Goal: Task Accomplishment & Management: Use online tool/utility

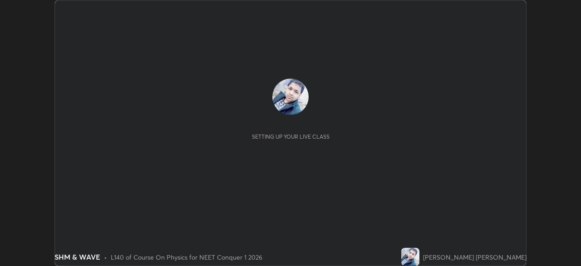
scroll to position [266, 581]
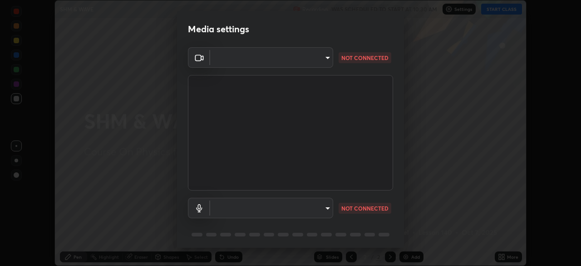
type input "94041621d18cc9dd34390ff77fa3d0b0b860356df96153333a0061212b2b3e48"
type input "551e77b46e8c6428d4620f8e56ec6f62caea4f91a0689828d7180c21a468a13c"
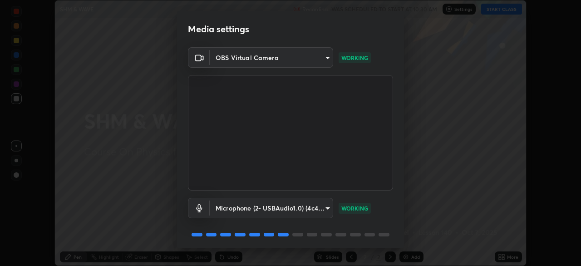
scroll to position [32, 0]
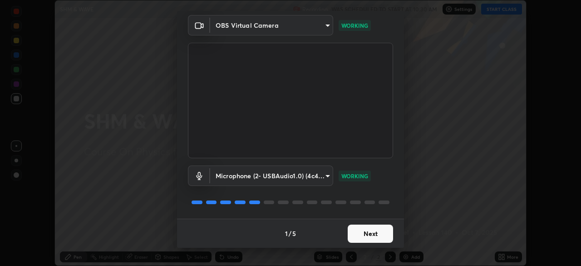
click at [363, 233] on button "Next" at bounding box center [370, 233] width 45 height 18
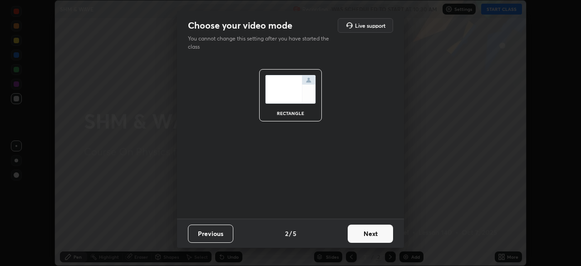
scroll to position [0, 0]
click at [361, 234] on button "Next" at bounding box center [370, 233] width 45 height 18
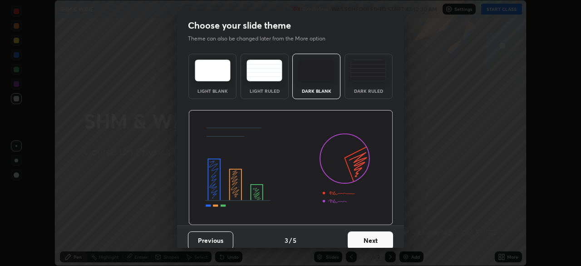
click at [361, 235] on button "Next" at bounding box center [370, 240] width 45 height 18
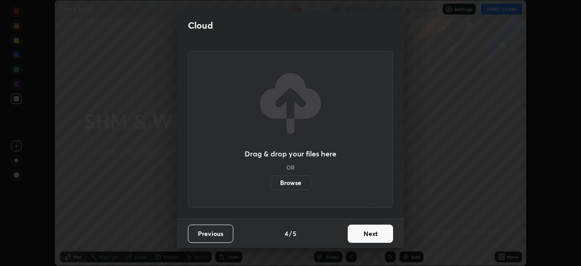
click at [361, 238] on button "Next" at bounding box center [370, 233] width 45 height 18
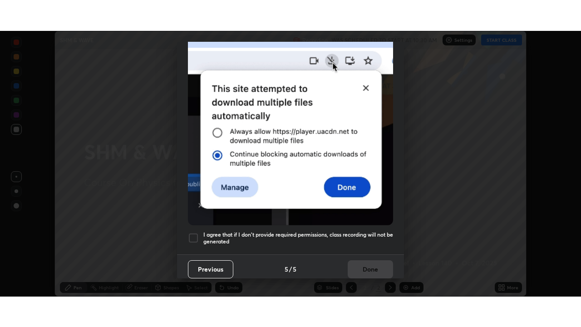
scroll to position [218, 0]
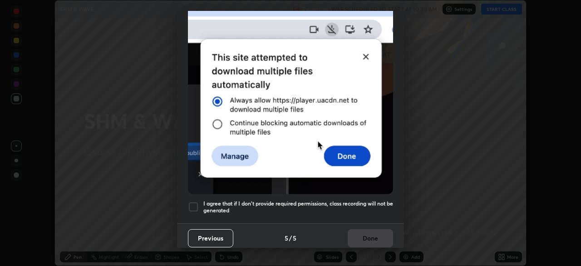
click at [316, 202] on h5 "I agree that if I don't provide required permissions, class recording will not …" at bounding box center [298, 207] width 190 height 14
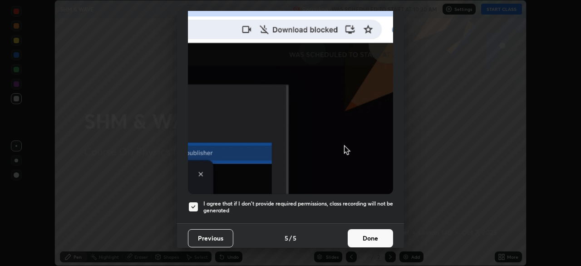
click at [369, 233] on button "Done" at bounding box center [370, 238] width 45 height 18
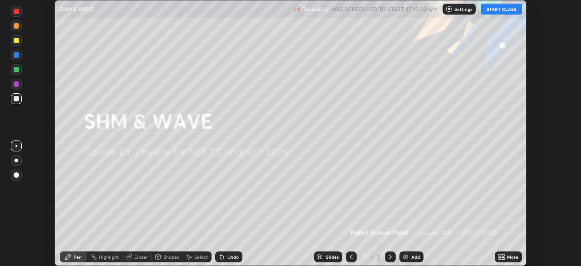
click at [408, 257] on img at bounding box center [405, 256] width 7 height 7
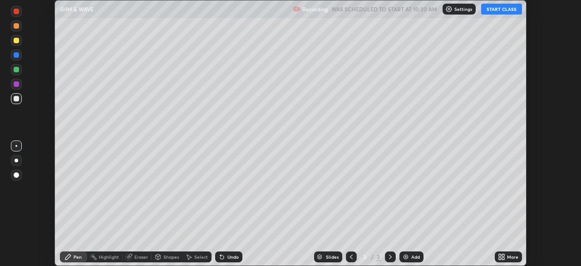
click at [501, 9] on button "START CLASS" at bounding box center [501, 9] width 41 height 11
click at [505, 254] on icon at bounding box center [503, 255] width 2 height 2
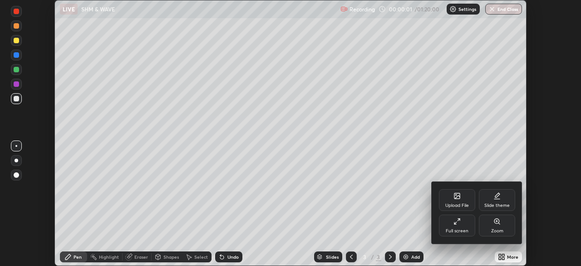
click at [459, 225] on div "Full screen" at bounding box center [457, 225] width 36 height 22
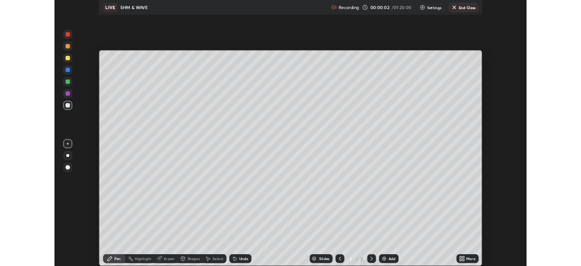
scroll to position [327, 581]
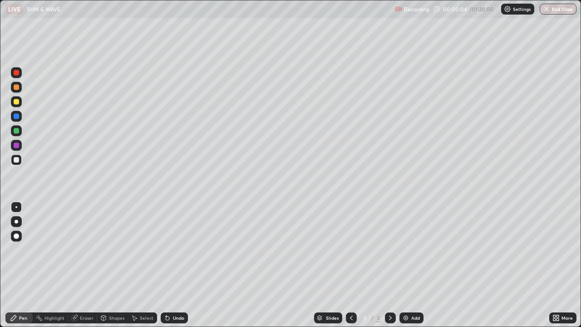
click at [17, 89] on div at bounding box center [16, 86] width 5 height 5
click at [119, 265] on div "Shapes" at bounding box center [116, 318] width 15 height 5
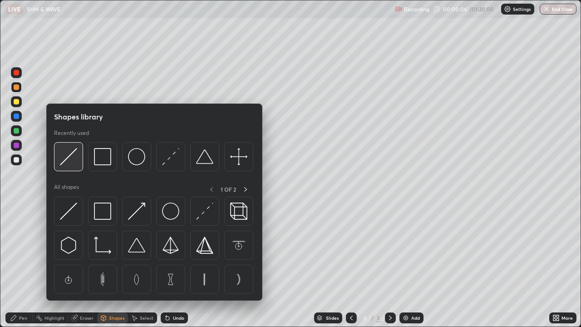
click at [75, 157] on img at bounding box center [68, 156] width 17 height 17
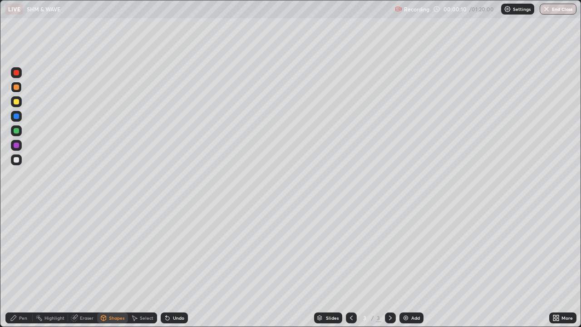
click at [22, 265] on div "Pen" at bounding box center [23, 318] width 8 height 5
click at [17, 102] on div at bounding box center [16, 101] width 5 height 5
click at [17, 130] on div at bounding box center [16, 130] width 5 height 5
click at [414, 265] on div "Add" at bounding box center [415, 318] width 9 height 5
click at [18, 88] on div at bounding box center [16, 86] width 5 height 5
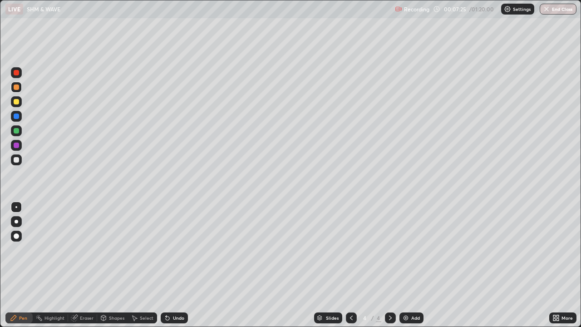
click at [147, 265] on div "Select" at bounding box center [147, 318] width 14 height 5
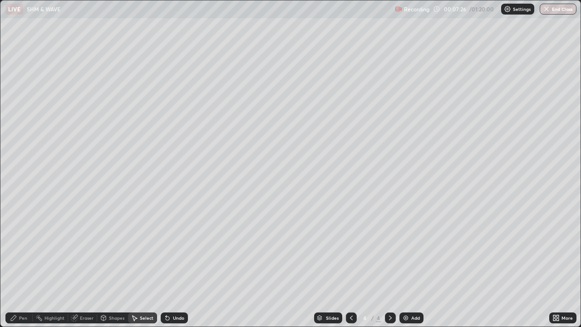
click at [144, 265] on div "Select" at bounding box center [147, 318] width 14 height 5
click at [115, 265] on div "Shapes" at bounding box center [116, 318] width 15 height 5
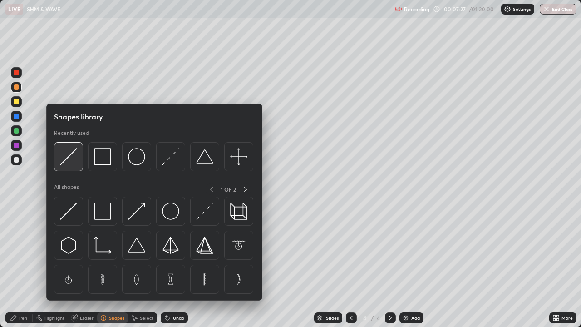
click at [75, 159] on img at bounding box center [68, 156] width 17 height 17
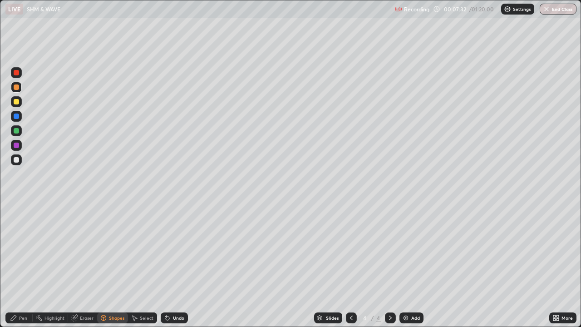
click at [26, 265] on div "Pen" at bounding box center [23, 318] width 8 height 5
click at [407, 265] on img at bounding box center [405, 317] width 7 height 7
click at [117, 265] on div "Shapes" at bounding box center [116, 318] width 15 height 5
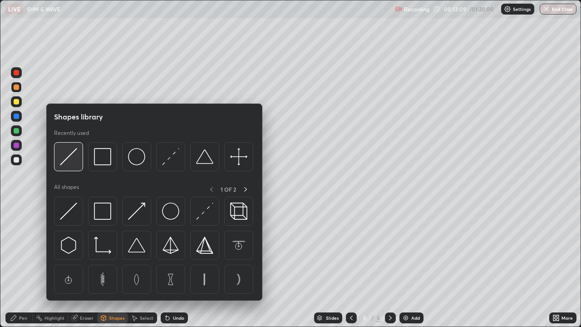
click at [74, 160] on img at bounding box center [68, 156] width 17 height 17
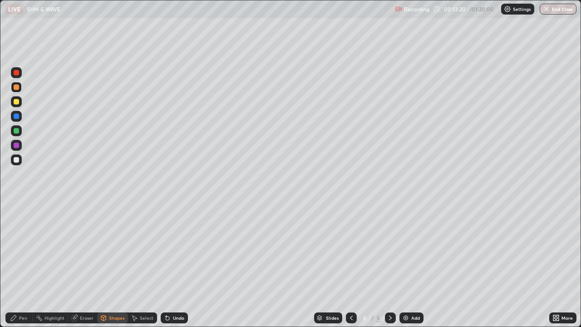
click at [25, 265] on div "Pen" at bounding box center [23, 318] width 8 height 5
click at [178, 265] on div "Undo" at bounding box center [174, 317] width 27 height 11
click at [116, 265] on div "Shapes" at bounding box center [116, 318] width 15 height 5
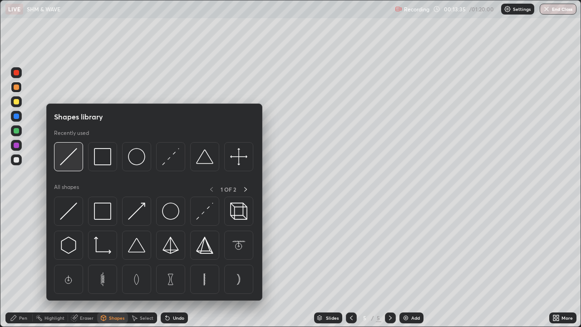
click at [73, 158] on img at bounding box center [68, 156] width 17 height 17
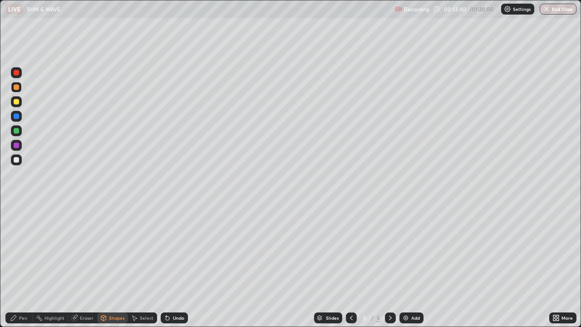
click at [26, 265] on div "Pen" at bounding box center [23, 318] width 8 height 5
click at [18, 101] on div at bounding box center [16, 101] width 5 height 5
click at [175, 265] on div "Undo" at bounding box center [178, 318] width 11 height 5
click at [115, 265] on div "Shapes" at bounding box center [116, 318] width 15 height 5
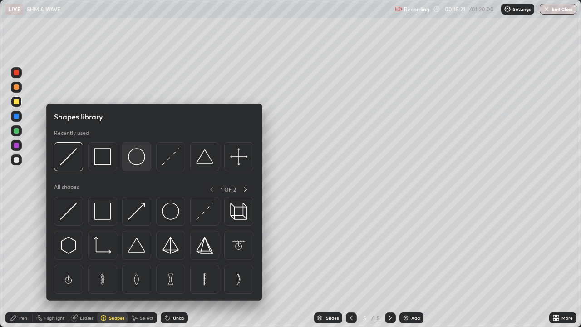
click at [138, 154] on img at bounding box center [136, 156] width 17 height 17
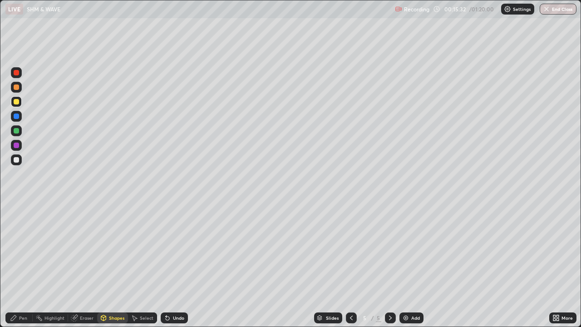
click at [17, 132] on div at bounding box center [16, 130] width 5 height 5
click at [116, 265] on div "Shapes" at bounding box center [116, 318] width 15 height 5
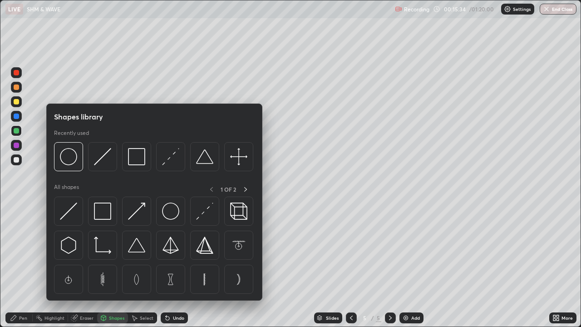
click at [107, 163] on img at bounding box center [102, 156] width 17 height 17
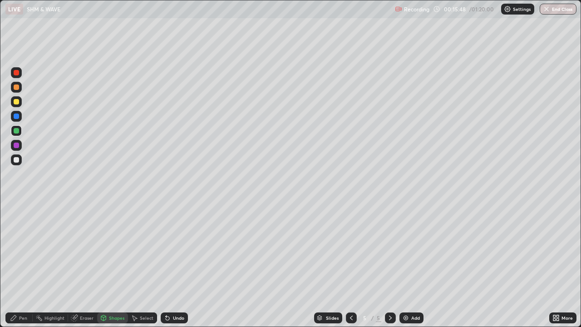
click at [26, 265] on div "Pen" at bounding box center [23, 318] width 8 height 5
click at [17, 102] on div at bounding box center [16, 101] width 5 height 5
click at [17, 76] on div at bounding box center [16, 72] width 11 height 11
click at [411, 265] on div "Add" at bounding box center [415, 318] width 9 height 5
click at [118, 265] on div "Shapes" at bounding box center [116, 318] width 15 height 5
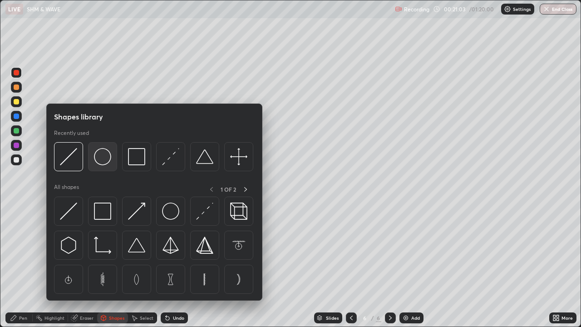
click at [108, 156] on img at bounding box center [102, 156] width 17 height 17
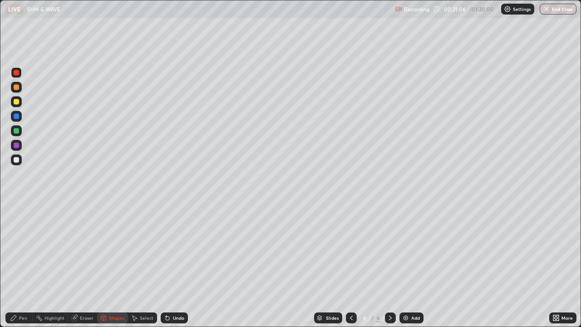
click at [173, 265] on div "Undo" at bounding box center [178, 318] width 11 height 5
click at [16, 87] on div at bounding box center [16, 86] width 5 height 5
click at [114, 265] on div "Shapes" at bounding box center [116, 318] width 15 height 5
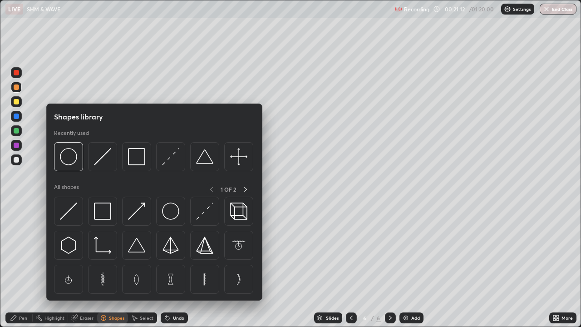
click at [103, 158] on img at bounding box center [102, 156] width 17 height 17
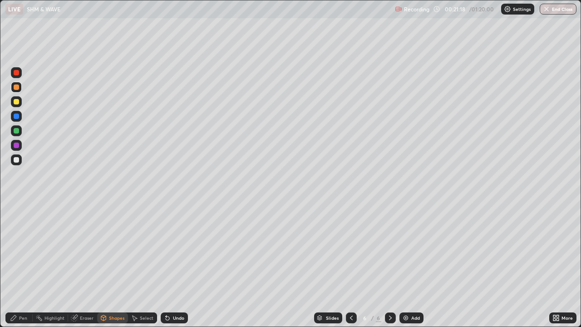
click at [175, 265] on div "Undo" at bounding box center [178, 318] width 11 height 5
click at [18, 73] on div at bounding box center [16, 72] width 5 height 5
click at [17, 102] on div at bounding box center [16, 101] width 5 height 5
click at [24, 265] on div "Pen" at bounding box center [23, 318] width 8 height 5
click at [16, 74] on div at bounding box center [16, 72] width 5 height 5
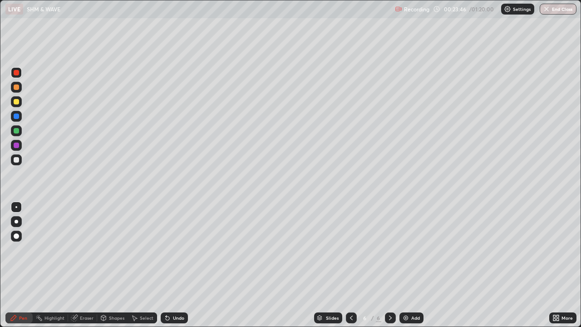
click at [119, 265] on div "Shapes" at bounding box center [116, 318] width 15 height 5
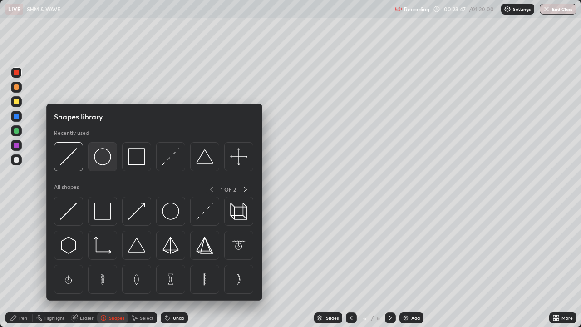
click at [103, 163] on img at bounding box center [102, 156] width 17 height 17
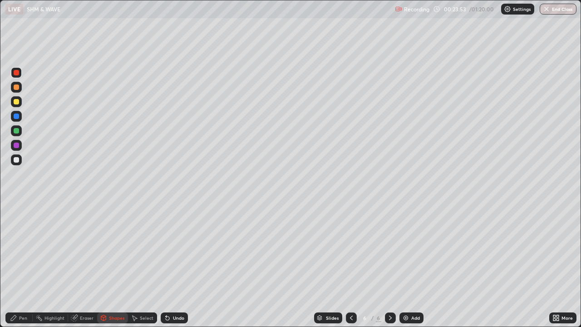
click at [173, 265] on div "Undo" at bounding box center [178, 318] width 11 height 5
click at [17, 133] on div at bounding box center [16, 130] width 5 height 5
click at [115, 265] on div "Shapes" at bounding box center [116, 318] width 15 height 5
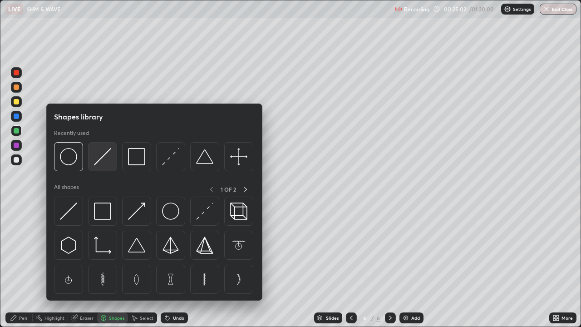
click at [105, 158] on img at bounding box center [102, 156] width 17 height 17
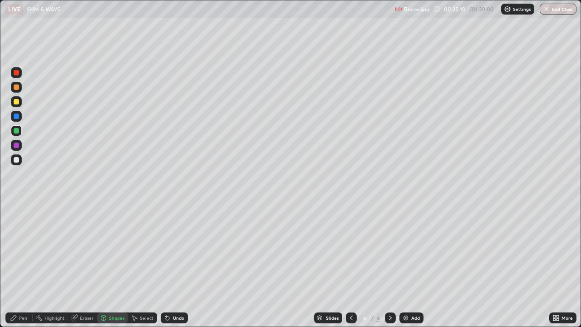
click at [114, 265] on div "Shapes" at bounding box center [116, 318] width 15 height 5
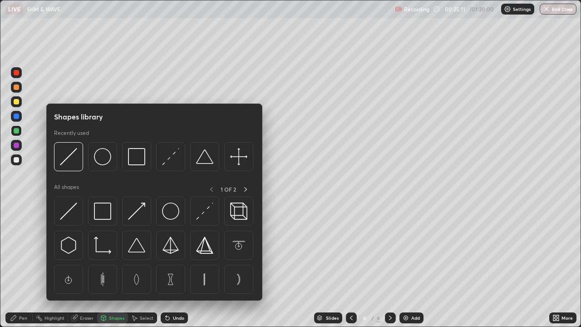
click at [19, 160] on div at bounding box center [16, 159] width 5 height 5
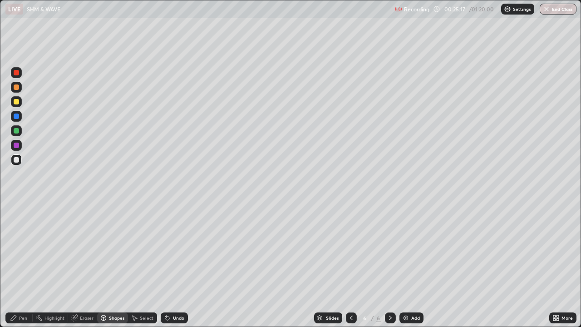
click at [173, 265] on div "Undo" at bounding box center [178, 318] width 11 height 5
click at [23, 265] on div "Pen" at bounding box center [23, 318] width 8 height 5
click at [19, 129] on div at bounding box center [16, 130] width 5 height 5
click at [18, 145] on div at bounding box center [16, 145] width 5 height 5
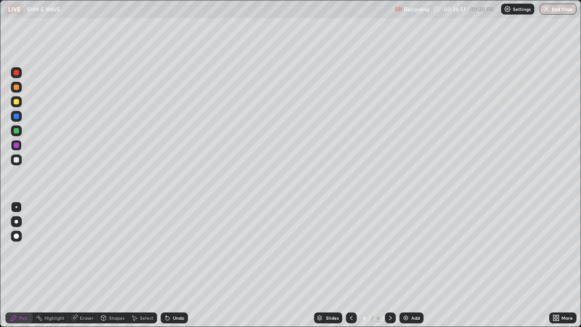
click at [414, 265] on div "Add" at bounding box center [415, 318] width 9 height 5
click at [18, 85] on div at bounding box center [16, 86] width 5 height 5
click at [114, 265] on div "Shapes" at bounding box center [116, 318] width 15 height 5
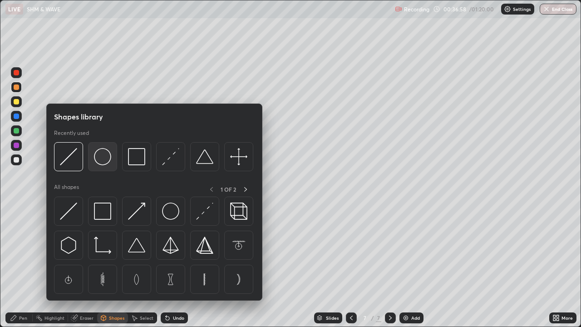
click at [106, 160] on img at bounding box center [102, 156] width 17 height 17
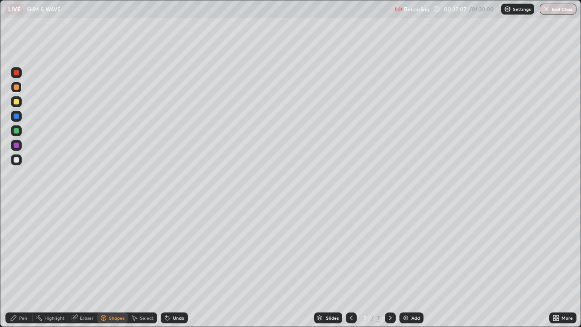
click at [116, 265] on div "Shapes" at bounding box center [116, 318] width 15 height 5
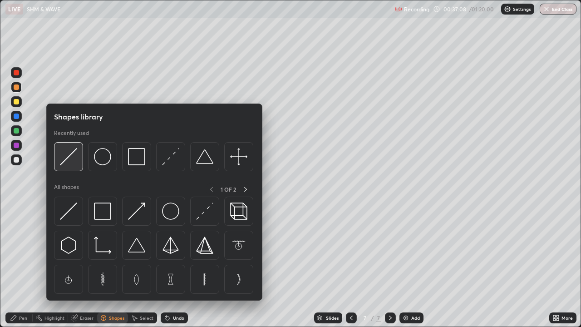
click at [69, 160] on img at bounding box center [68, 156] width 17 height 17
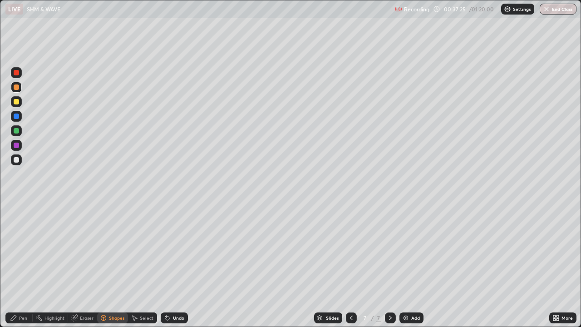
click at [28, 265] on div "Pen" at bounding box center [18, 317] width 27 height 11
click at [17, 101] on div at bounding box center [16, 101] width 5 height 5
click at [118, 265] on div "Shapes" at bounding box center [116, 318] width 15 height 5
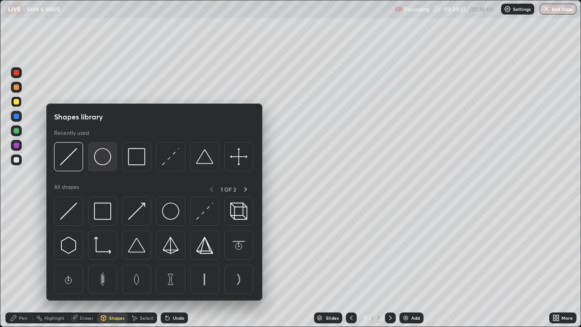
click at [108, 160] on img at bounding box center [102, 156] width 17 height 17
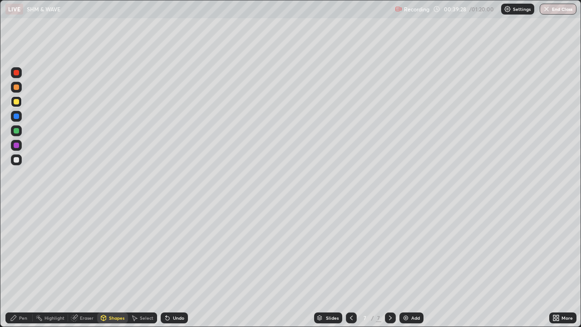
click at [117, 265] on div "Shapes" at bounding box center [116, 318] width 15 height 5
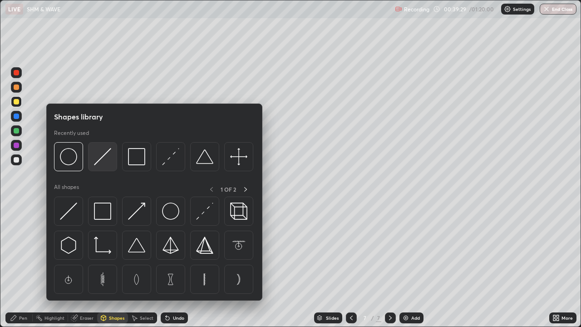
click at [103, 155] on img at bounding box center [102, 156] width 17 height 17
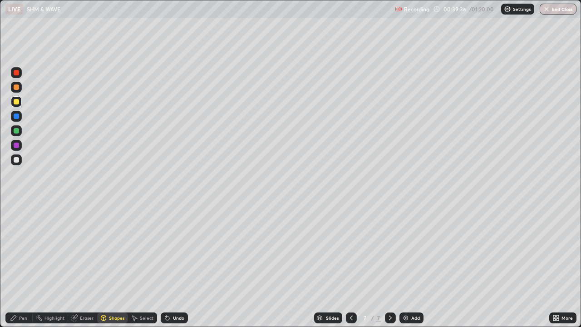
click at [23, 265] on div "Pen" at bounding box center [23, 318] width 8 height 5
click at [18, 146] on div at bounding box center [16, 145] width 5 height 5
click at [17, 159] on div at bounding box center [16, 159] width 5 height 5
click at [16, 74] on div at bounding box center [16, 72] width 5 height 5
click at [20, 131] on div at bounding box center [16, 130] width 11 height 11
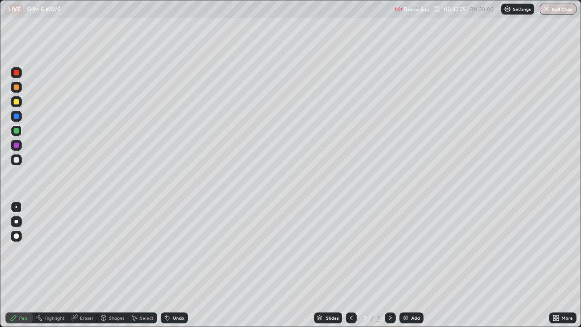
click at [173, 265] on div "Undo" at bounding box center [178, 318] width 11 height 5
click at [174, 265] on div "Undo" at bounding box center [178, 318] width 11 height 5
click at [169, 265] on icon at bounding box center [167, 317] width 7 height 7
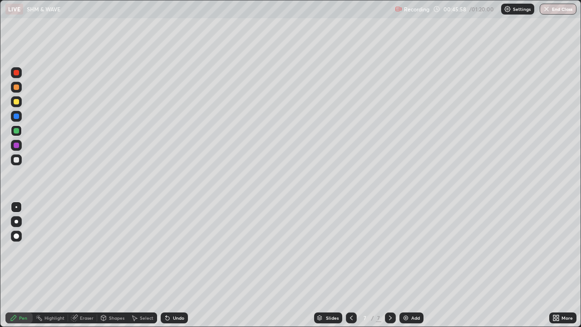
click at [168, 265] on icon at bounding box center [167, 317] width 7 height 7
click at [167, 265] on icon at bounding box center [168, 319] width 4 height 4
click at [174, 265] on div "Undo" at bounding box center [178, 318] width 11 height 5
click at [171, 265] on div "Undo" at bounding box center [174, 317] width 27 height 11
click at [112, 265] on div "Shapes" at bounding box center [116, 318] width 15 height 5
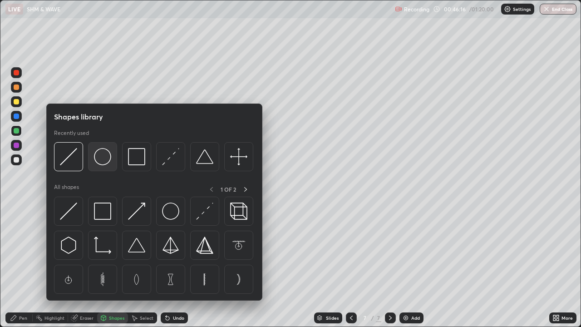
click at [105, 158] on img at bounding box center [102, 156] width 17 height 17
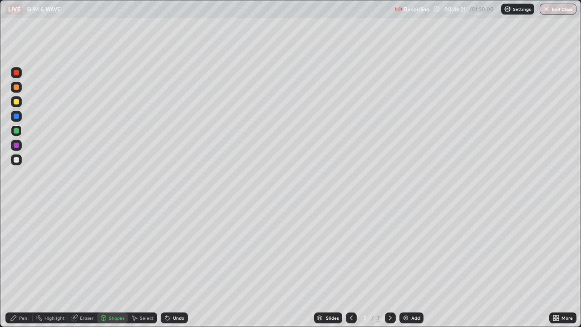
click at [110, 265] on div "Shapes" at bounding box center [116, 318] width 15 height 5
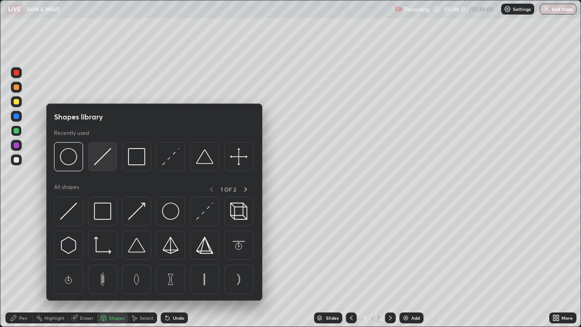
click at [102, 163] on img at bounding box center [102, 156] width 17 height 17
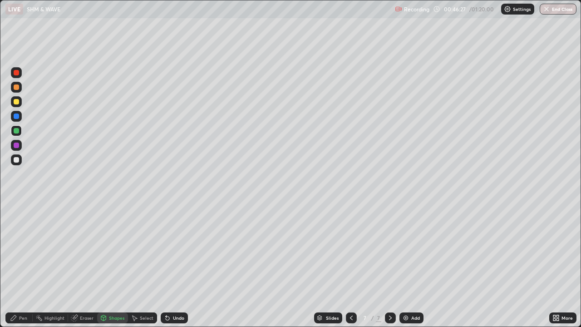
click at [21, 265] on div "Pen" at bounding box center [23, 318] width 8 height 5
click at [17, 158] on div at bounding box center [16, 159] width 5 height 5
click at [171, 265] on div "Undo" at bounding box center [174, 317] width 27 height 11
click at [170, 265] on div "Undo" at bounding box center [174, 317] width 27 height 11
click at [14, 144] on div at bounding box center [16, 145] width 5 height 5
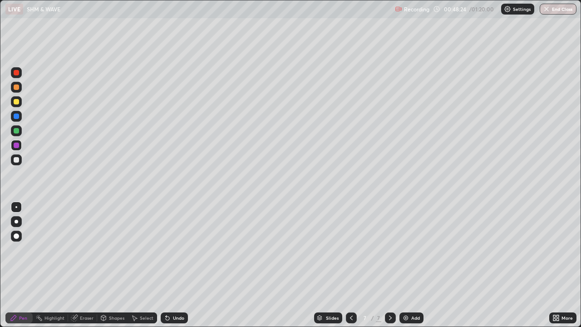
click at [16, 75] on div at bounding box center [16, 72] width 5 height 5
click at [409, 265] on div "Add" at bounding box center [412, 317] width 24 height 11
click at [17, 86] on div at bounding box center [16, 86] width 5 height 5
click at [118, 265] on div "Shapes" at bounding box center [116, 318] width 15 height 5
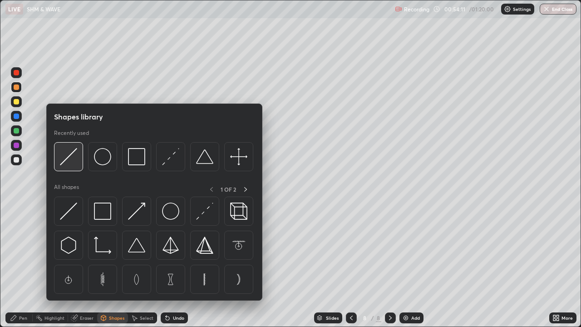
click at [74, 155] on img at bounding box center [68, 156] width 17 height 17
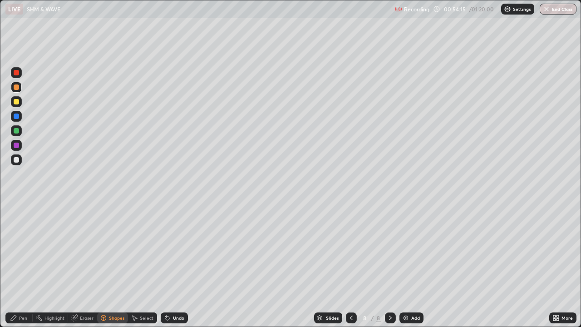
click at [23, 265] on div "Pen" at bounding box center [23, 318] width 8 height 5
click at [19, 74] on div at bounding box center [16, 72] width 11 height 11
click at [173, 265] on div "Undo" at bounding box center [178, 318] width 11 height 5
click at [170, 265] on div "Undo" at bounding box center [174, 317] width 27 height 11
click at [174, 265] on div "Undo" at bounding box center [178, 318] width 11 height 5
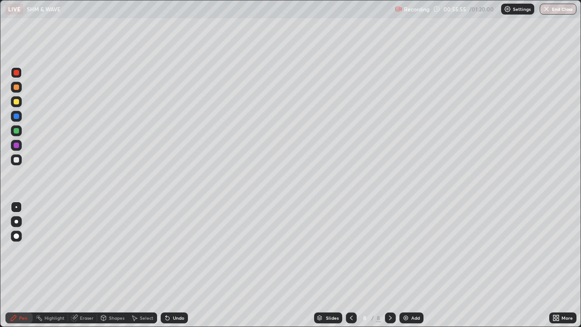
click at [174, 265] on div "Undo" at bounding box center [178, 318] width 11 height 5
click at [173, 265] on div "Undo" at bounding box center [178, 318] width 11 height 5
click at [171, 265] on div "Undo" at bounding box center [174, 317] width 27 height 11
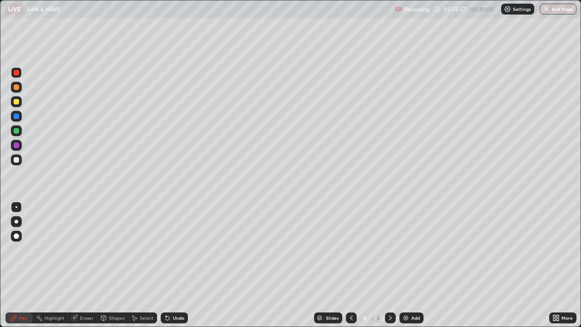
click at [175, 265] on div "Undo" at bounding box center [178, 318] width 11 height 5
click at [173, 265] on div "Undo" at bounding box center [178, 318] width 11 height 5
click at [16, 160] on div at bounding box center [16, 159] width 5 height 5
click at [166, 265] on icon at bounding box center [166, 316] width 1 height 1
click at [166, 265] on icon at bounding box center [168, 319] width 4 height 4
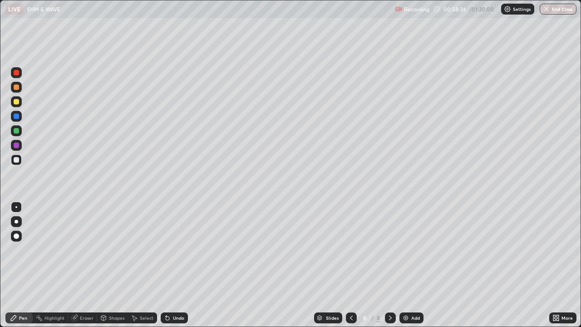
click at [17, 130] on div at bounding box center [16, 130] width 5 height 5
click at [173, 265] on div "Undo" at bounding box center [178, 318] width 11 height 5
click at [171, 265] on div "Undo" at bounding box center [174, 317] width 27 height 11
click at [173, 265] on div "Undo" at bounding box center [178, 318] width 11 height 5
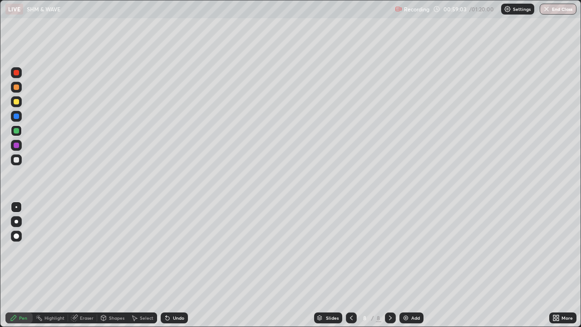
click at [171, 265] on div "Undo" at bounding box center [174, 317] width 27 height 11
click at [409, 265] on div "Add" at bounding box center [412, 317] width 24 height 11
click at [16, 87] on div at bounding box center [16, 86] width 5 height 5
click at [120, 265] on div "Shapes" at bounding box center [116, 318] width 15 height 5
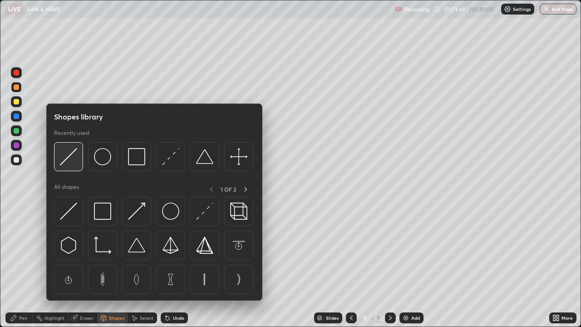
click at [76, 160] on img at bounding box center [68, 156] width 17 height 17
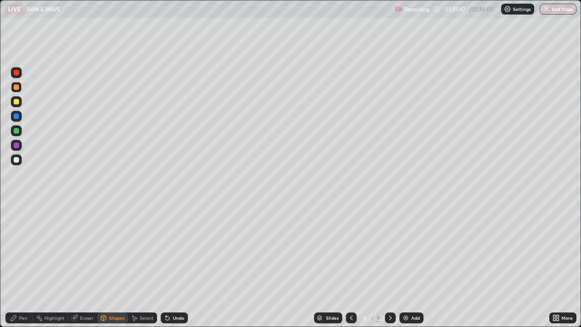
click at [25, 265] on div "Pen" at bounding box center [23, 318] width 8 height 5
click at [17, 103] on div at bounding box center [16, 101] width 5 height 5
click at [20, 131] on div at bounding box center [16, 130] width 11 height 11
click at [351, 265] on icon at bounding box center [351, 317] width 7 height 7
click at [391, 265] on icon at bounding box center [390, 318] width 3 height 5
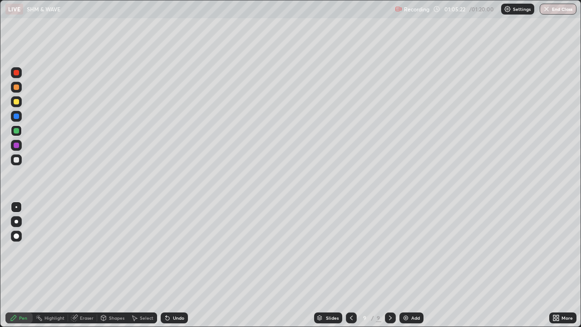
click at [18, 159] on div at bounding box center [16, 159] width 5 height 5
click at [351, 265] on icon at bounding box center [351, 317] width 7 height 7
click at [390, 265] on icon at bounding box center [390, 317] width 7 height 7
click at [351, 265] on icon at bounding box center [351, 317] width 7 height 7
click at [390, 265] on icon at bounding box center [390, 317] width 7 height 7
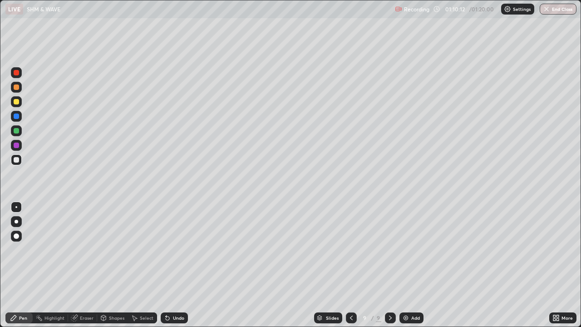
click at [351, 265] on icon at bounding box center [351, 317] width 7 height 7
click at [390, 265] on icon at bounding box center [390, 317] width 7 height 7
click at [559, 11] on button "End Class" at bounding box center [558, 9] width 37 height 11
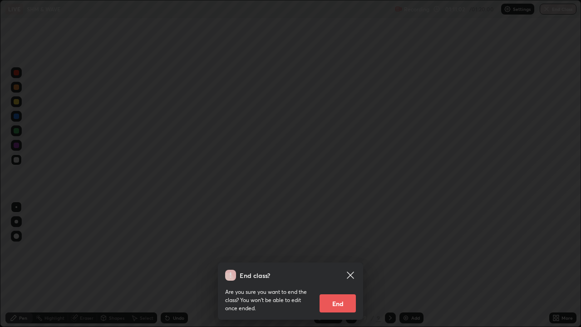
click at [340, 265] on button "End" at bounding box center [338, 303] width 36 height 18
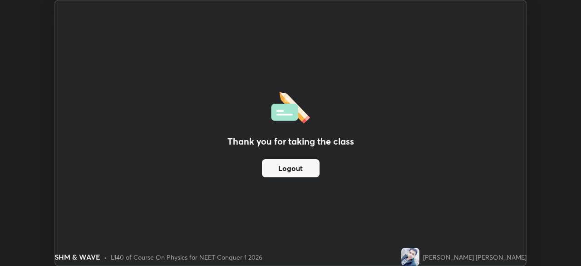
scroll to position [45146, 44830]
